Goal: Check status: Check status

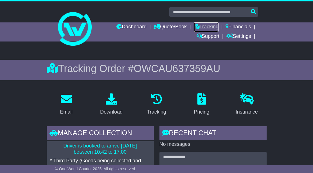
click at [203, 29] on link "Tracking" at bounding box center [206, 27] width 25 height 10
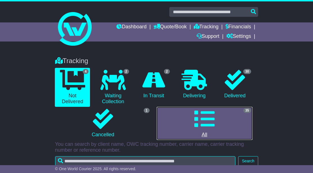
click at [202, 119] on icon at bounding box center [204, 119] width 20 height 20
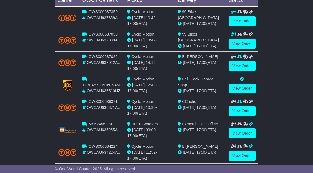
scroll to position [249, 0]
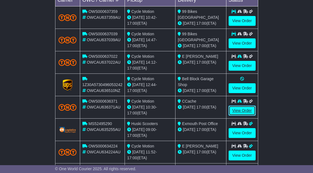
click at [240, 109] on link "View Order" at bounding box center [242, 111] width 27 height 10
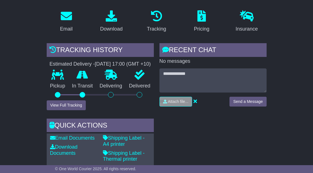
scroll to position [103, 0]
click at [68, 110] on button "View Full Tracking" at bounding box center [66, 105] width 39 height 10
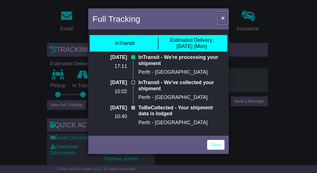
click at [221, 19] on span "×" at bounding box center [222, 18] width 3 height 6
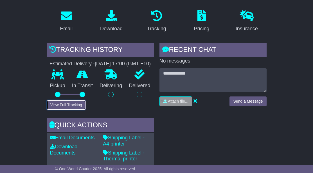
scroll to position [0, 0]
